Goal: Complete application form

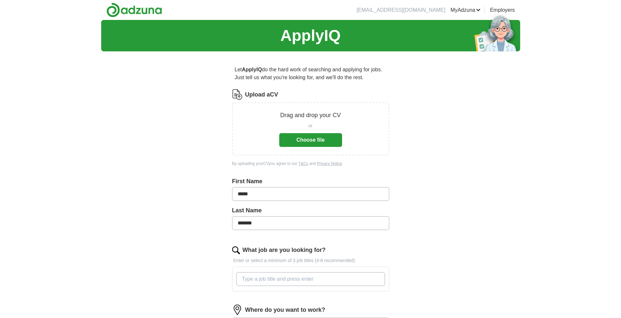
click at [315, 134] on button "Choose file" at bounding box center [310, 140] width 63 height 14
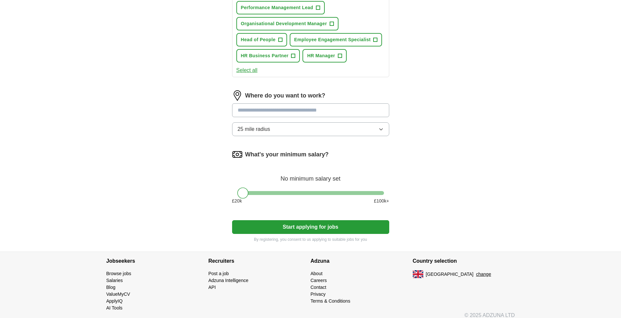
scroll to position [295, 0]
click at [315, 108] on input at bounding box center [310, 110] width 157 height 14
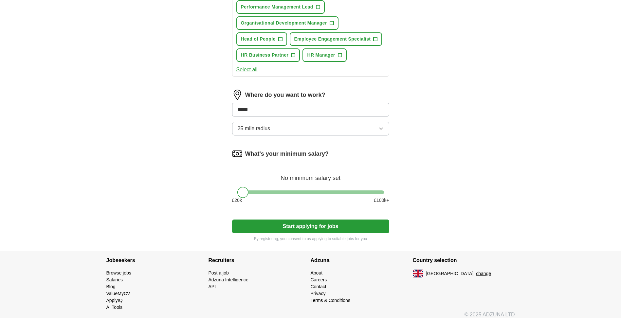
type input "******"
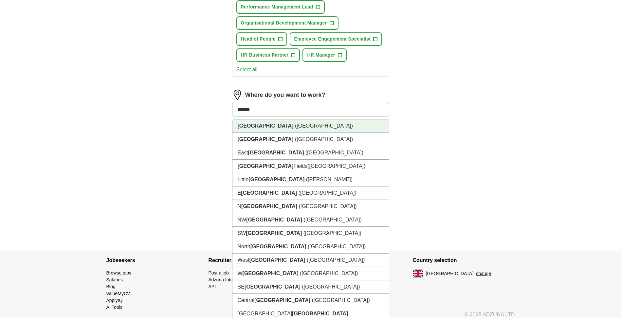
click at [308, 125] on li "[GEOGRAPHIC_DATA] ([GEOGRAPHIC_DATA])" at bounding box center [310, 126] width 157 height 13
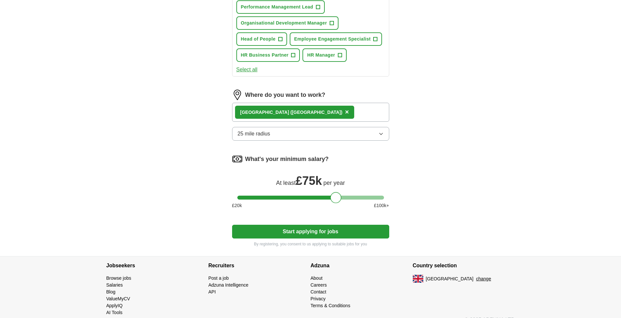
drag, startPoint x: 244, startPoint y: 197, endPoint x: 337, endPoint y: 196, distance: 92.7
click at [337, 196] on div at bounding box center [335, 197] width 11 height 11
click at [343, 229] on button "Start applying for jobs" at bounding box center [310, 232] width 157 height 14
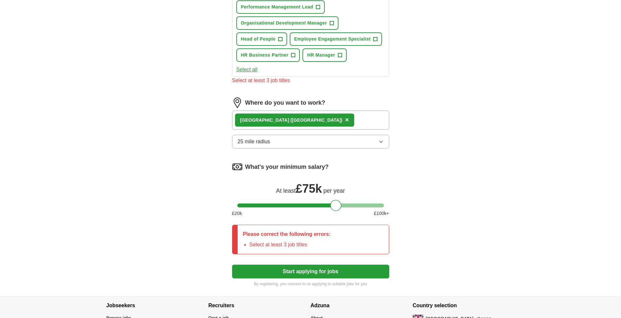
click at [341, 236] on div "Please correct the following errors: Select at least 3 job titles" at bounding box center [310, 239] width 157 height 29
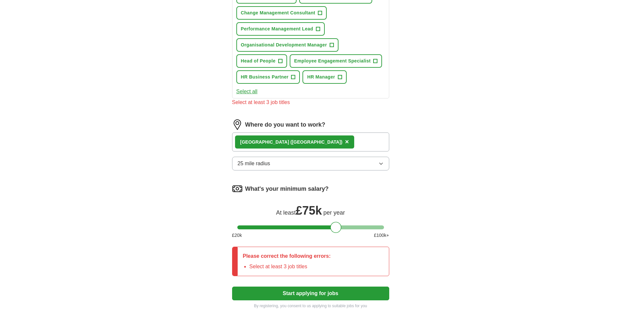
scroll to position [196, 0]
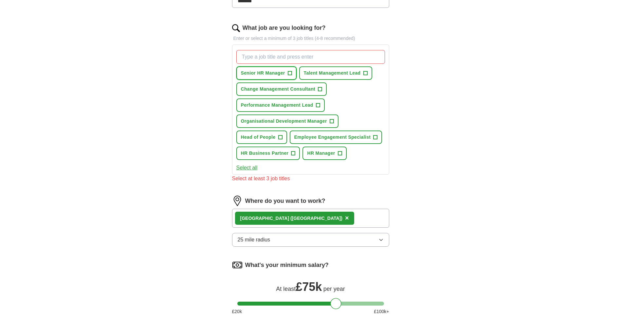
click at [291, 74] on span "+" at bounding box center [290, 73] width 4 height 5
click at [283, 139] on button "Head of People +" at bounding box center [261, 137] width 51 height 13
click at [340, 152] on span "+" at bounding box center [340, 153] width 4 height 5
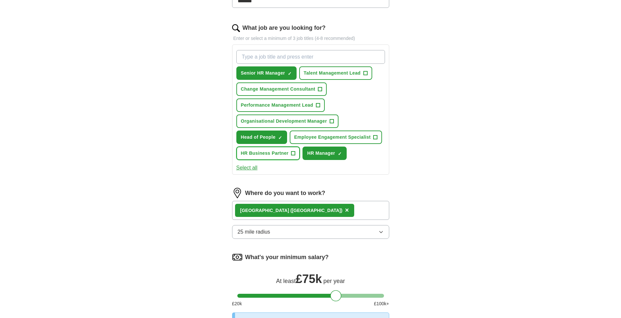
click at [289, 150] on button "HR Business Partner +" at bounding box center [268, 153] width 64 height 13
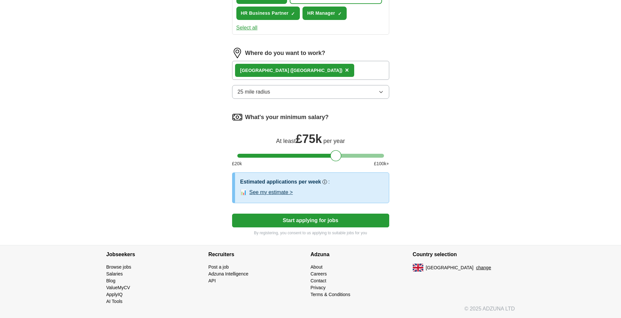
click at [325, 219] on button "Start applying for jobs" at bounding box center [310, 221] width 157 height 14
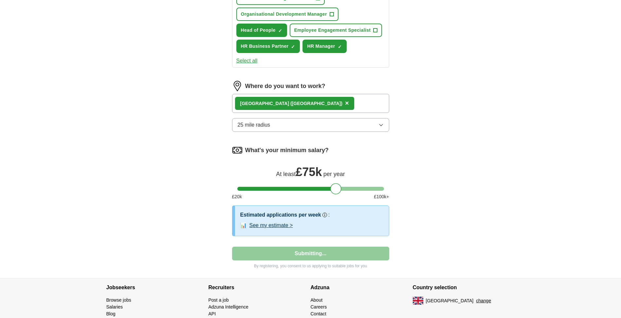
select select "**"
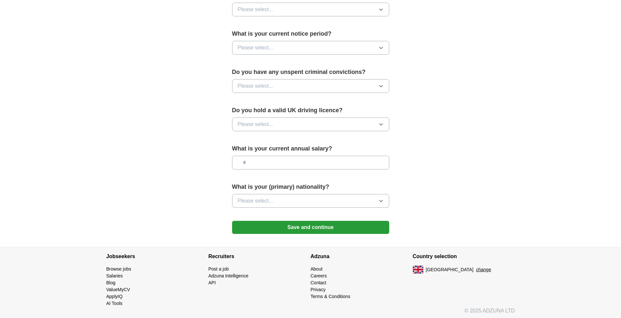
scroll to position [362, 0]
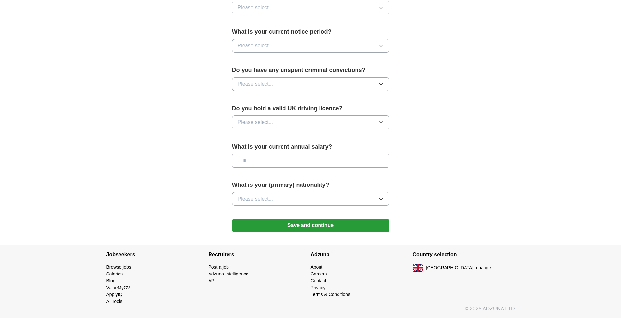
click at [332, 222] on button "Save and continue" at bounding box center [310, 225] width 157 height 13
